Goal: Information Seeking & Learning: Learn about a topic

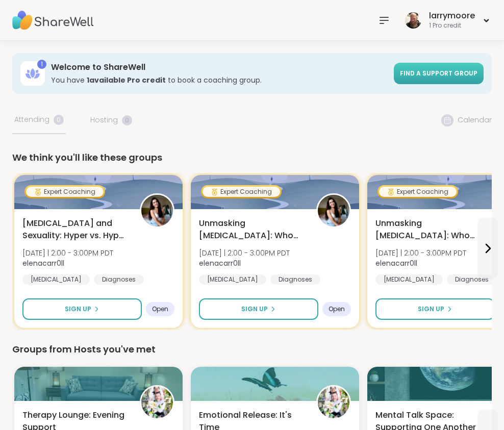
click at [428, 73] on span "Find a support group" at bounding box center [439, 73] width 78 height 9
